Goal: Information Seeking & Learning: Learn about a topic

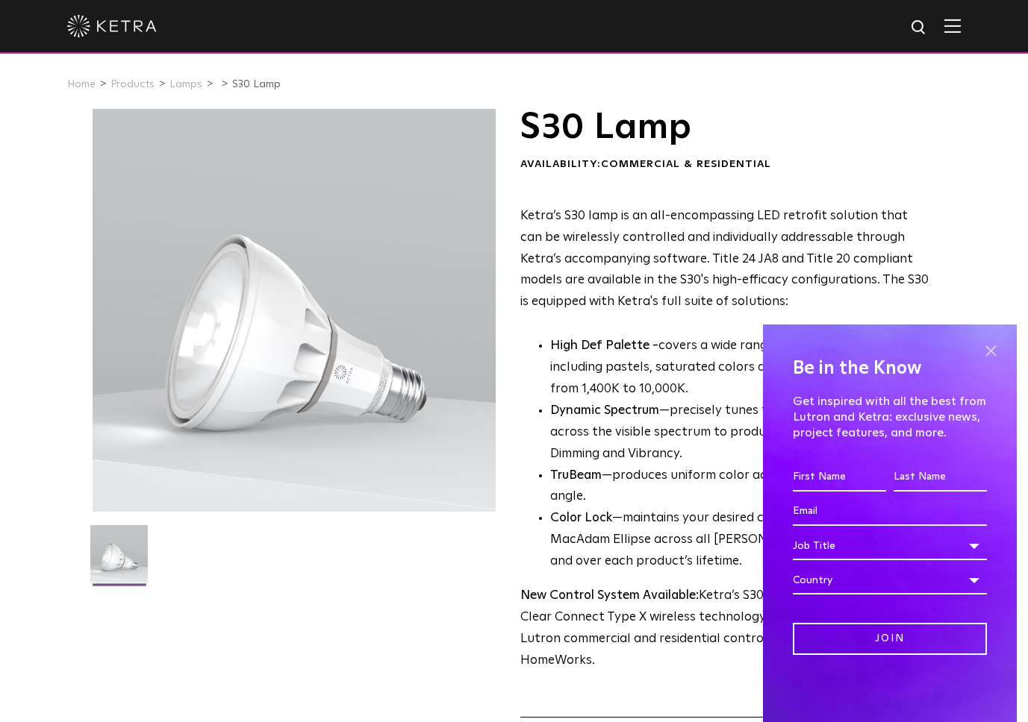
click at [990, 346] on span at bounding box center [990, 351] width 22 height 22
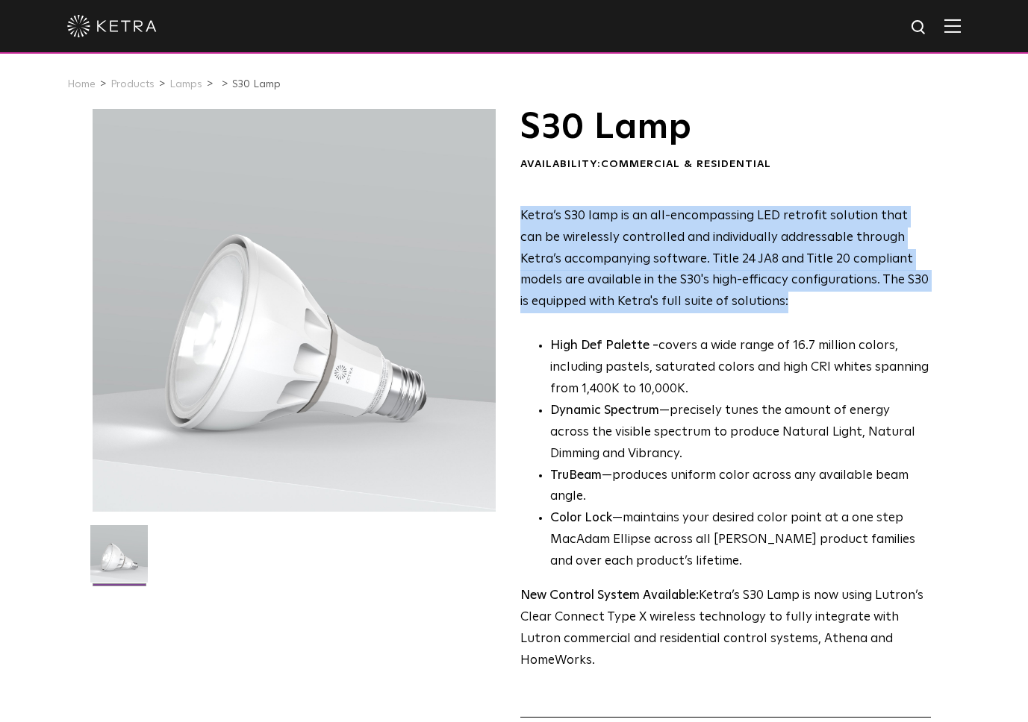
drag, startPoint x: 585, startPoint y: 222, endPoint x: 711, endPoint y: 335, distance: 169.1
click at [706, 334] on div "S30 Lamp Availability: Commercial & Residential Ketra’s S30 lamp is an all-enco…" at bounding box center [514, 472] width 843 height 727
click at [852, 331] on div "Ketra’s S30 lamp is an all-encompassing LED retrofit solution that can be wirel…" at bounding box center [725, 439] width 411 height 466
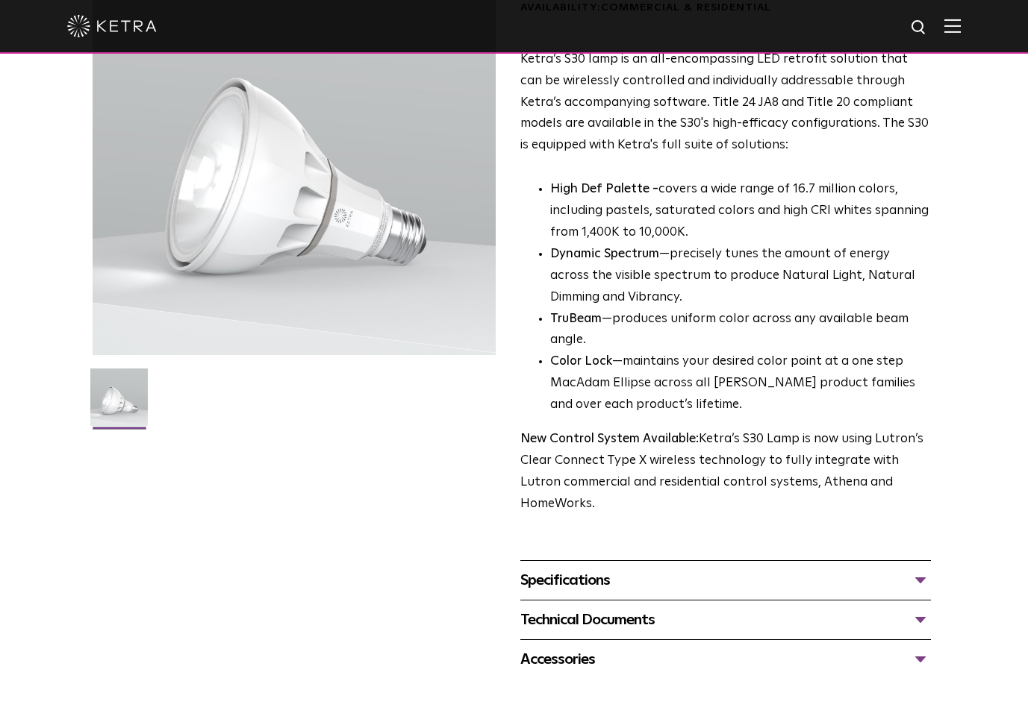
scroll to position [222, 0]
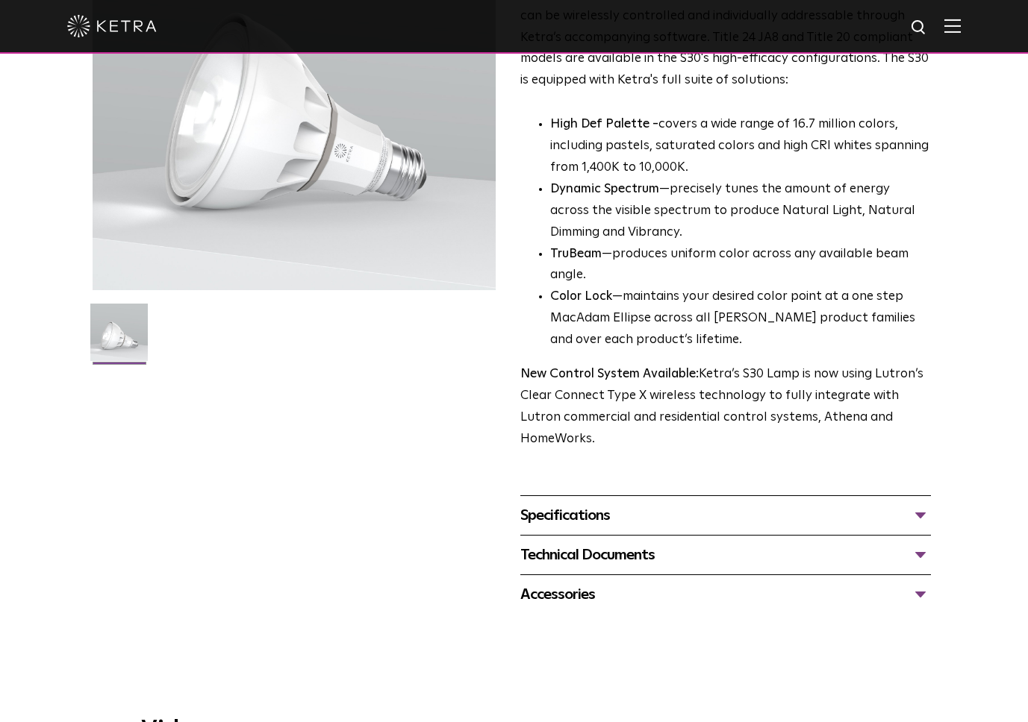
click at [560, 504] on div "Specifications" at bounding box center [725, 516] width 411 height 24
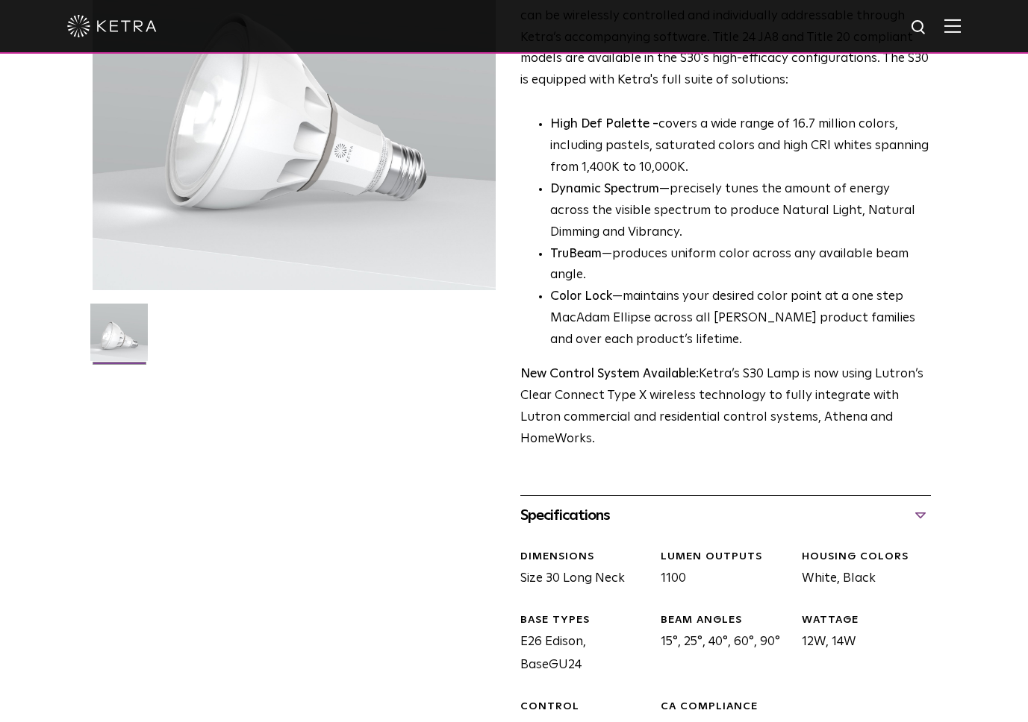
click at [561, 504] on div "Specifications" at bounding box center [725, 516] width 411 height 24
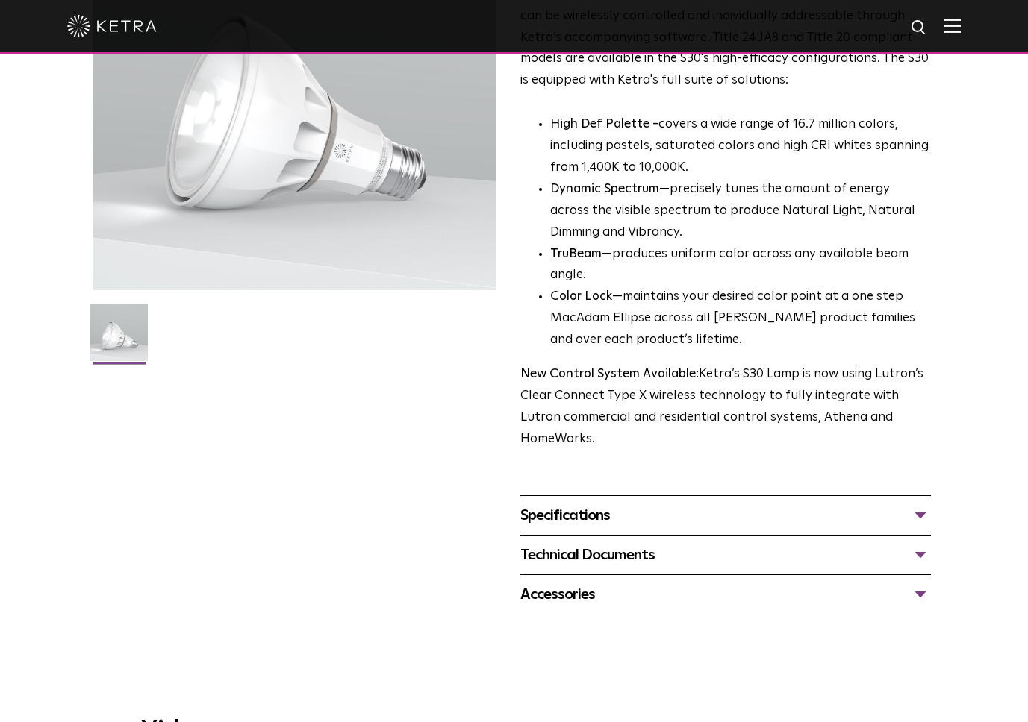
click at [556, 583] on div "Accessories" at bounding box center [725, 595] width 411 height 24
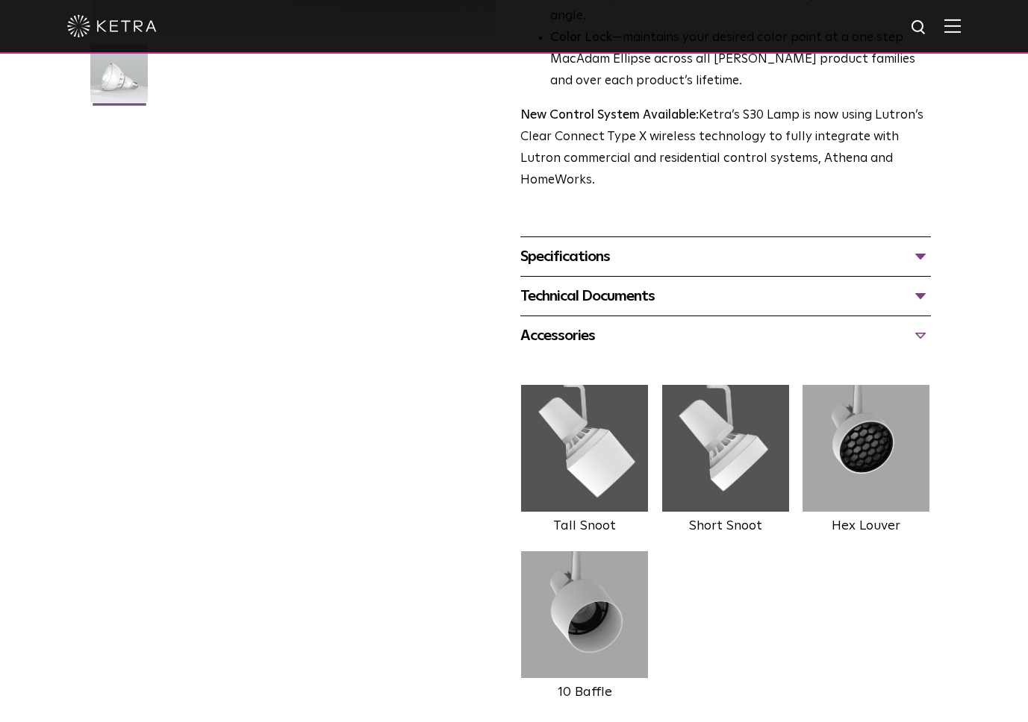
scroll to position [483, 0]
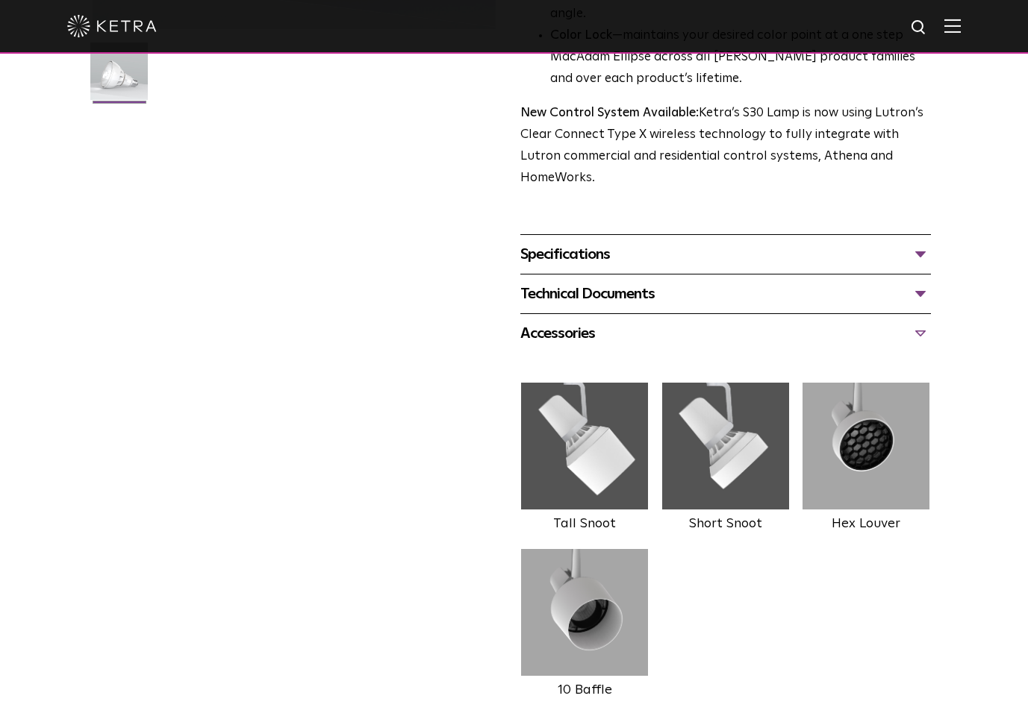
click at [590, 282] on div "Technical Documents" at bounding box center [725, 294] width 411 height 24
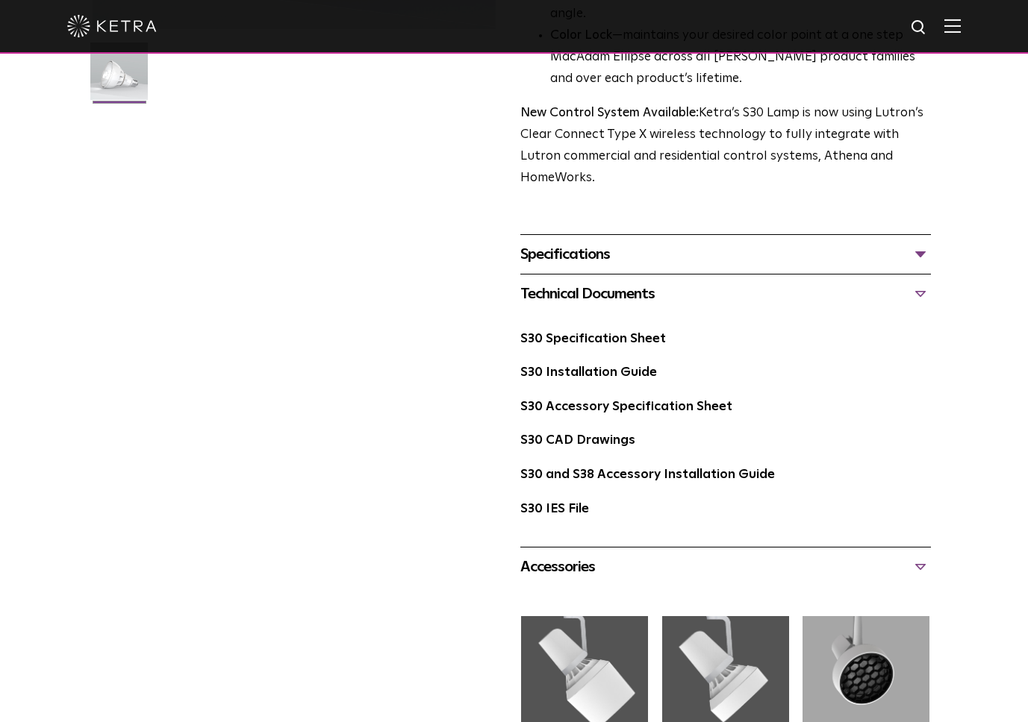
click at [592, 282] on div "Technical Documents" at bounding box center [725, 294] width 411 height 24
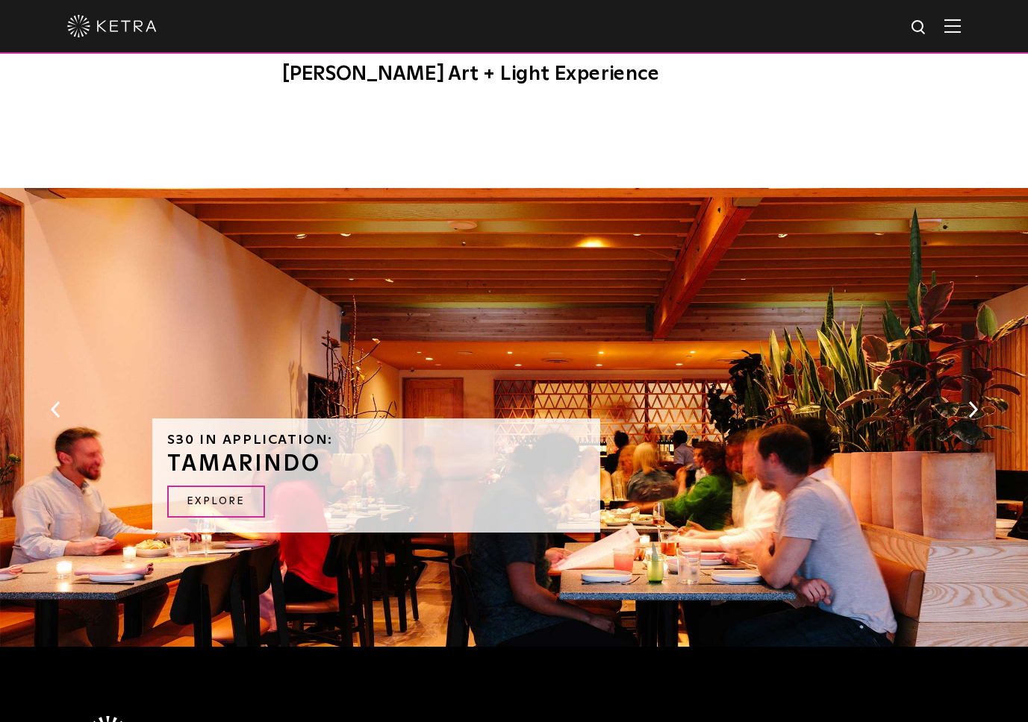
scroll to position [1652, 0]
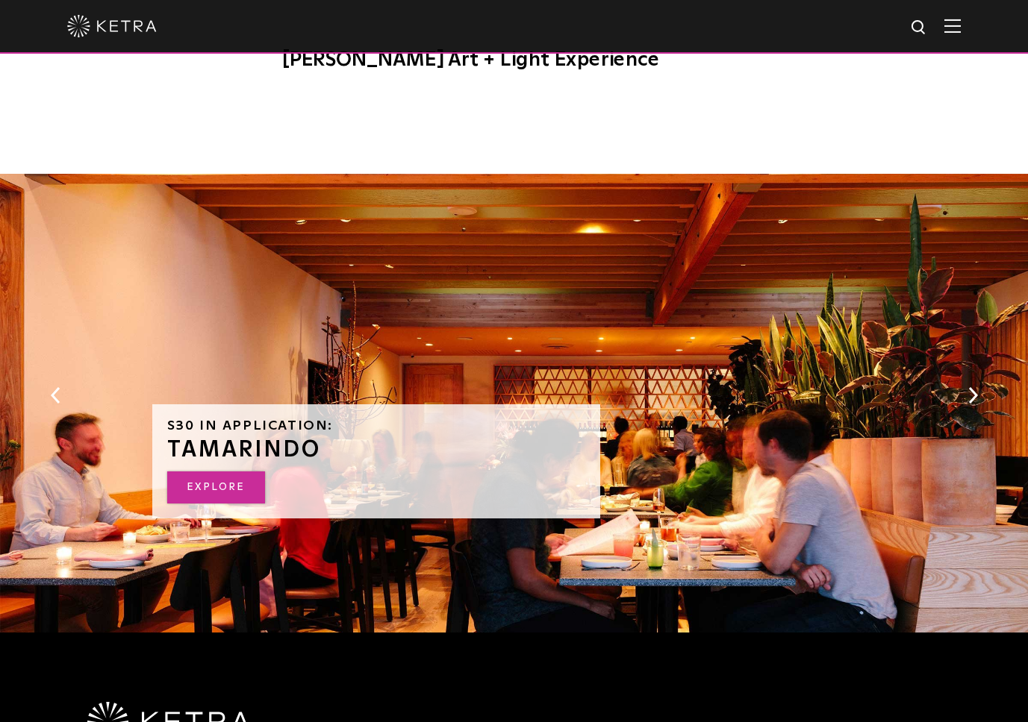
click at [238, 472] on link "EXPLORE" at bounding box center [216, 488] width 98 height 32
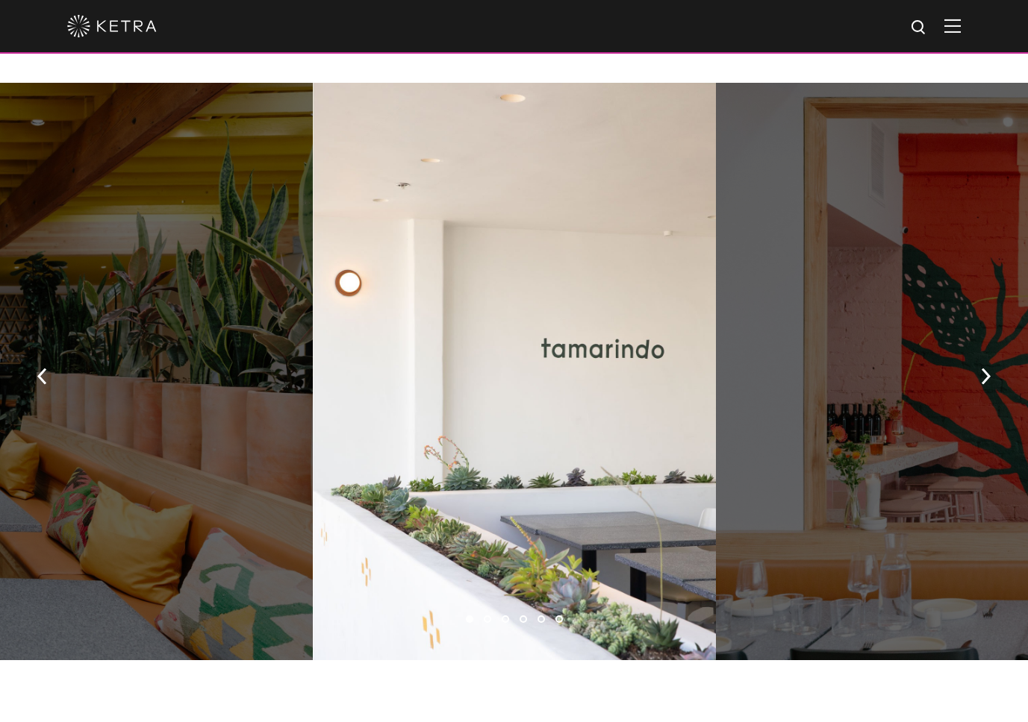
scroll to position [1060, 0]
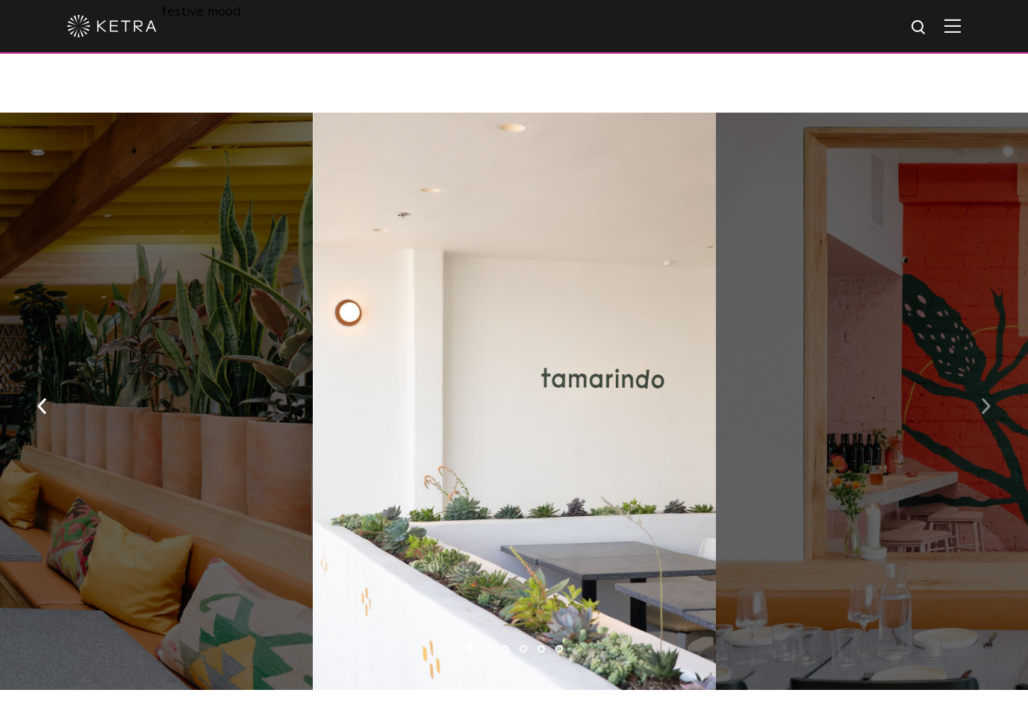
click at [985, 398] on img "button" at bounding box center [986, 406] width 10 height 16
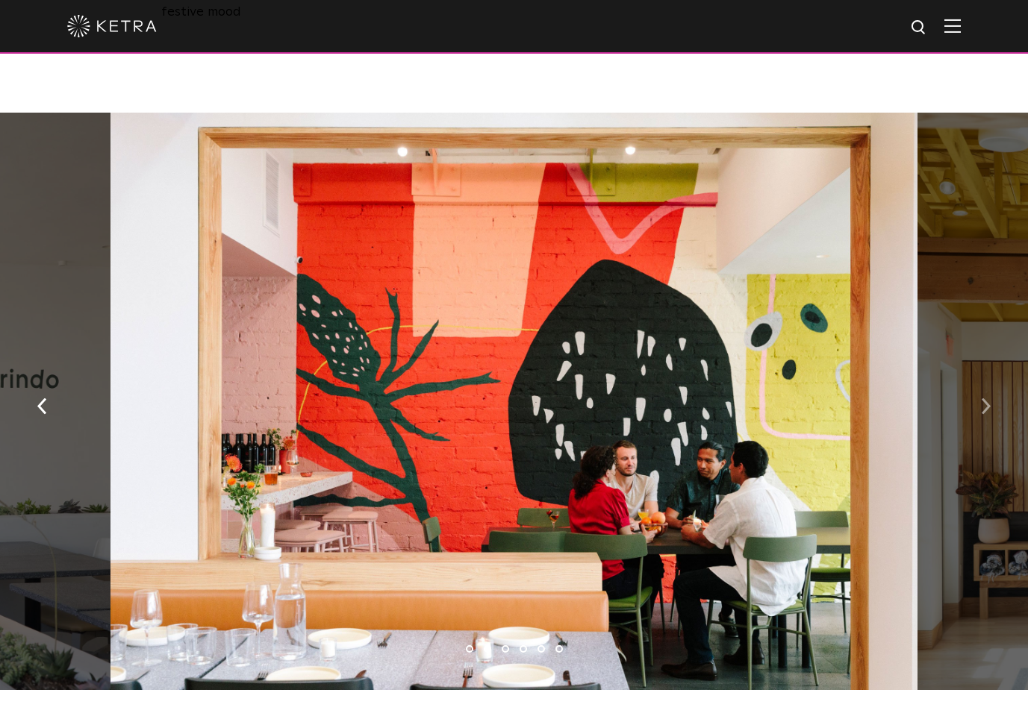
click at [984, 398] on img "button" at bounding box center [986, 406] width 10 height 16
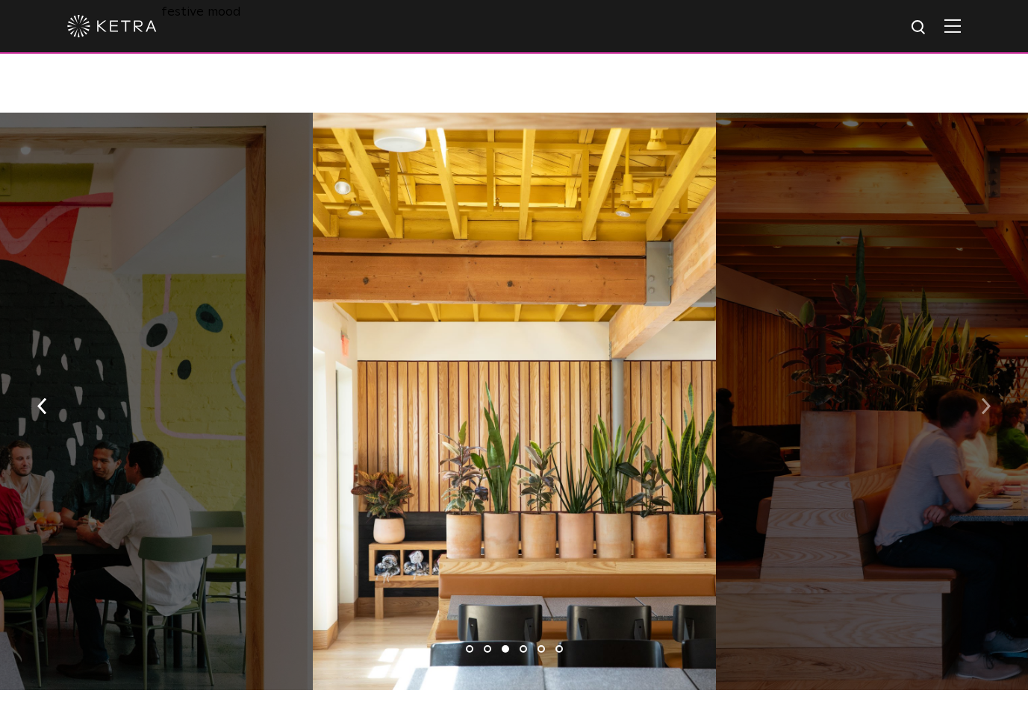
click at [984, 398] on img "button" at bounding box center [986, 406] width 10 height 16
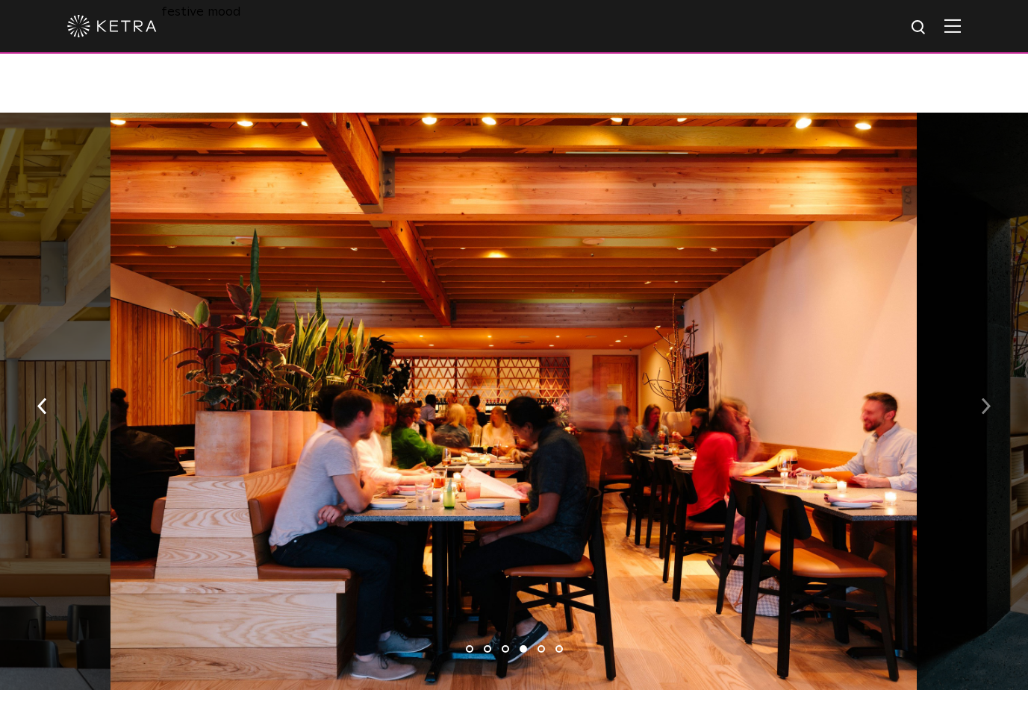
click at [984, 398] on img "button" at bounding box center [986, 406] width 10 height 16
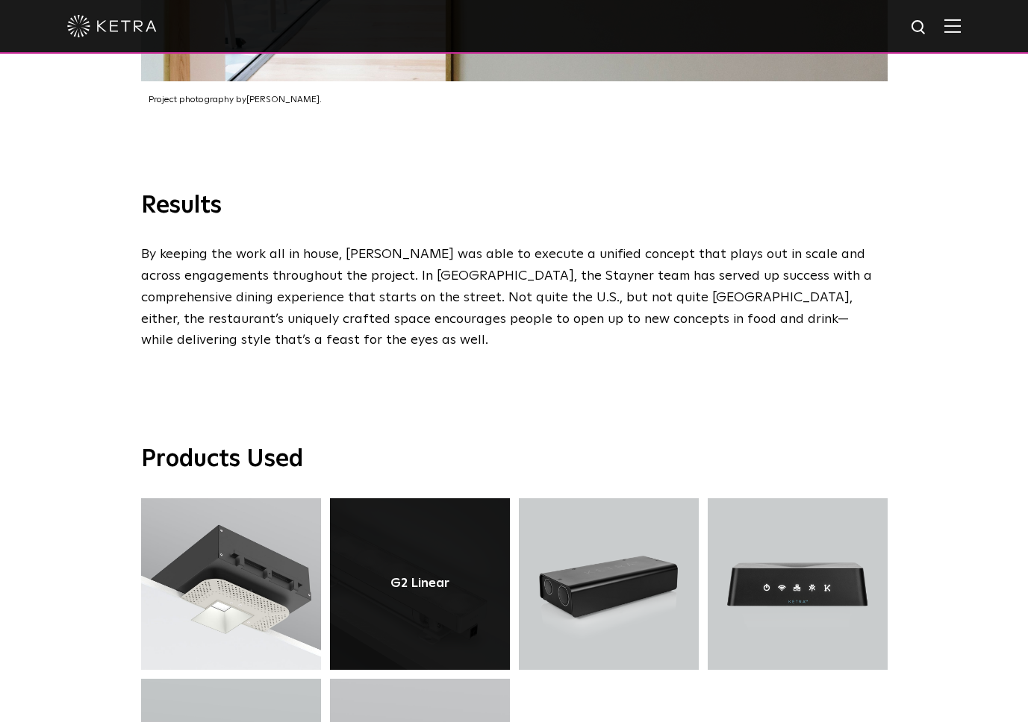
scroll to position [3421, 0]
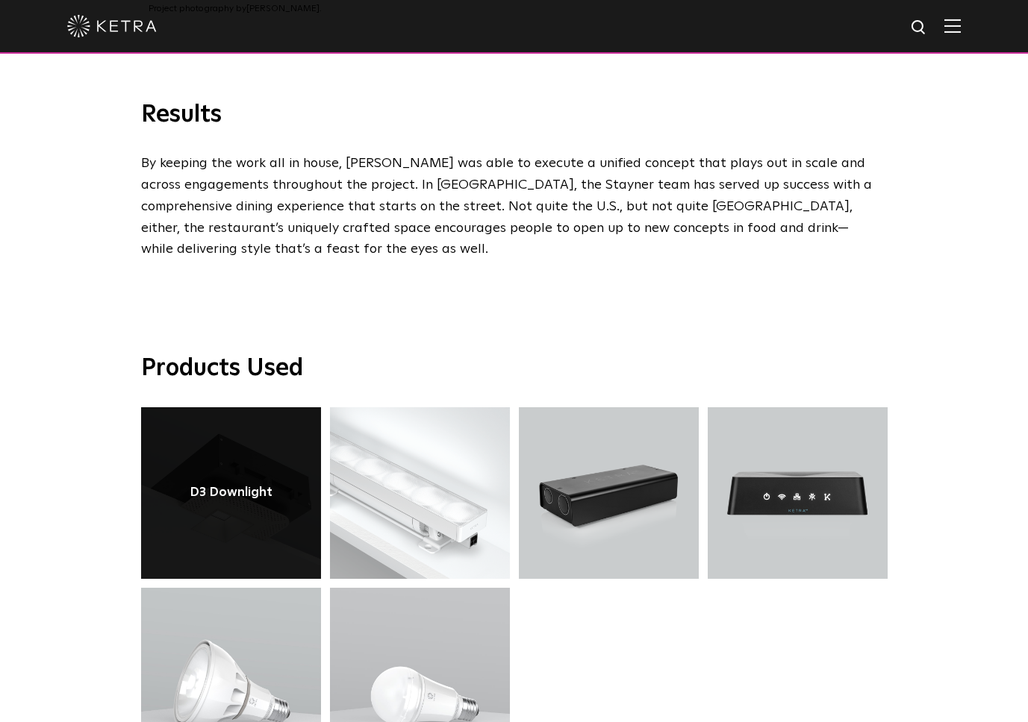
click at [230, 408] on link at bounding box center [231, 494] width 180 height 172
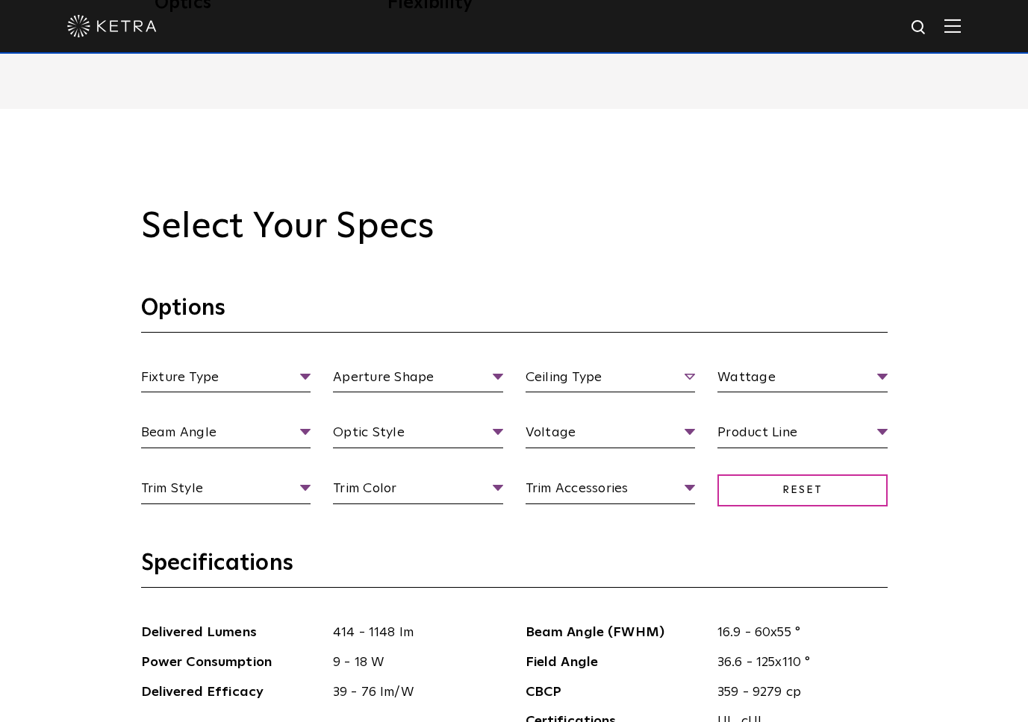
scroll to position [1515, 0]
